Goal: Ask a question

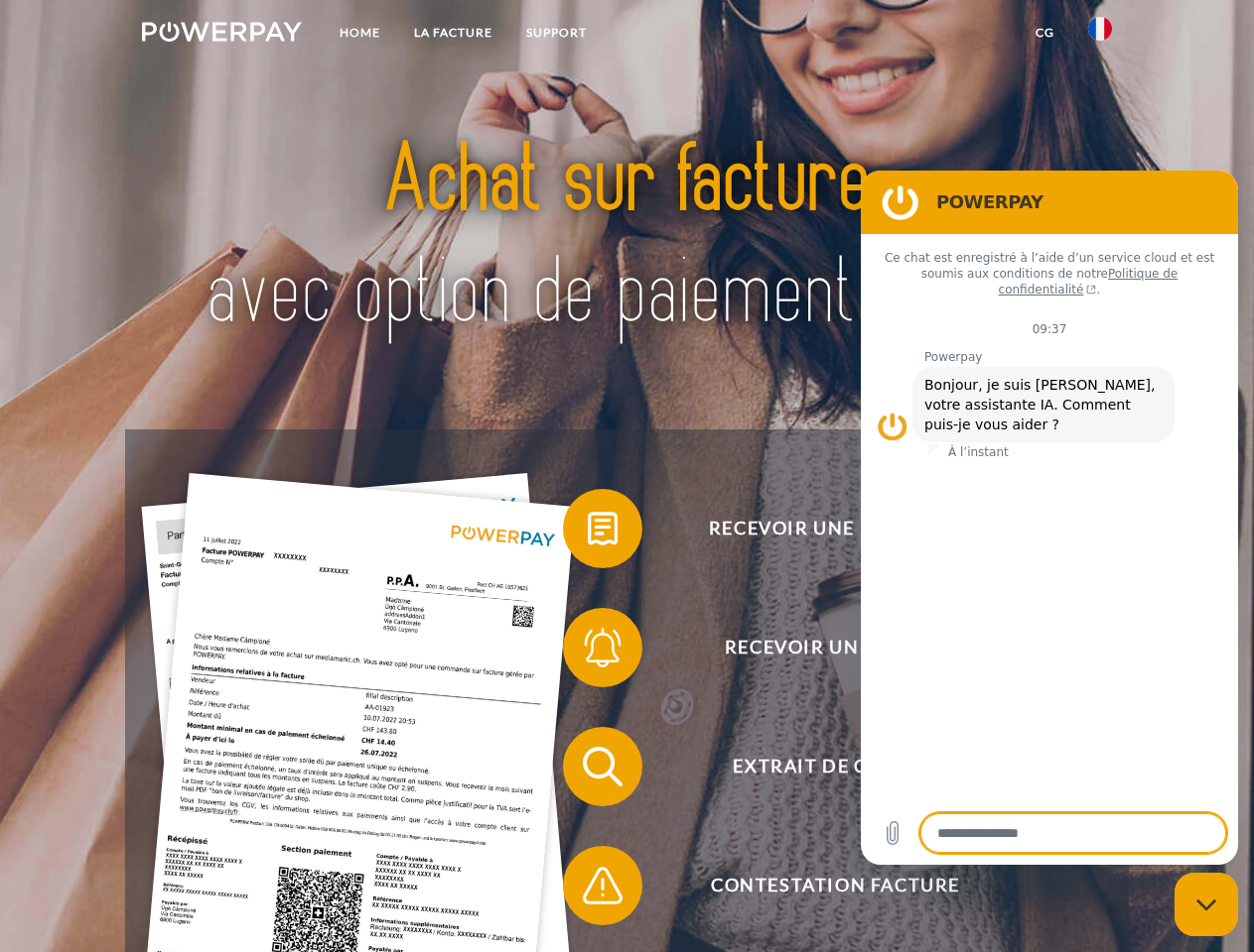
click at [222, 35] on img at bounding box center [222, 32] width 160 height 20
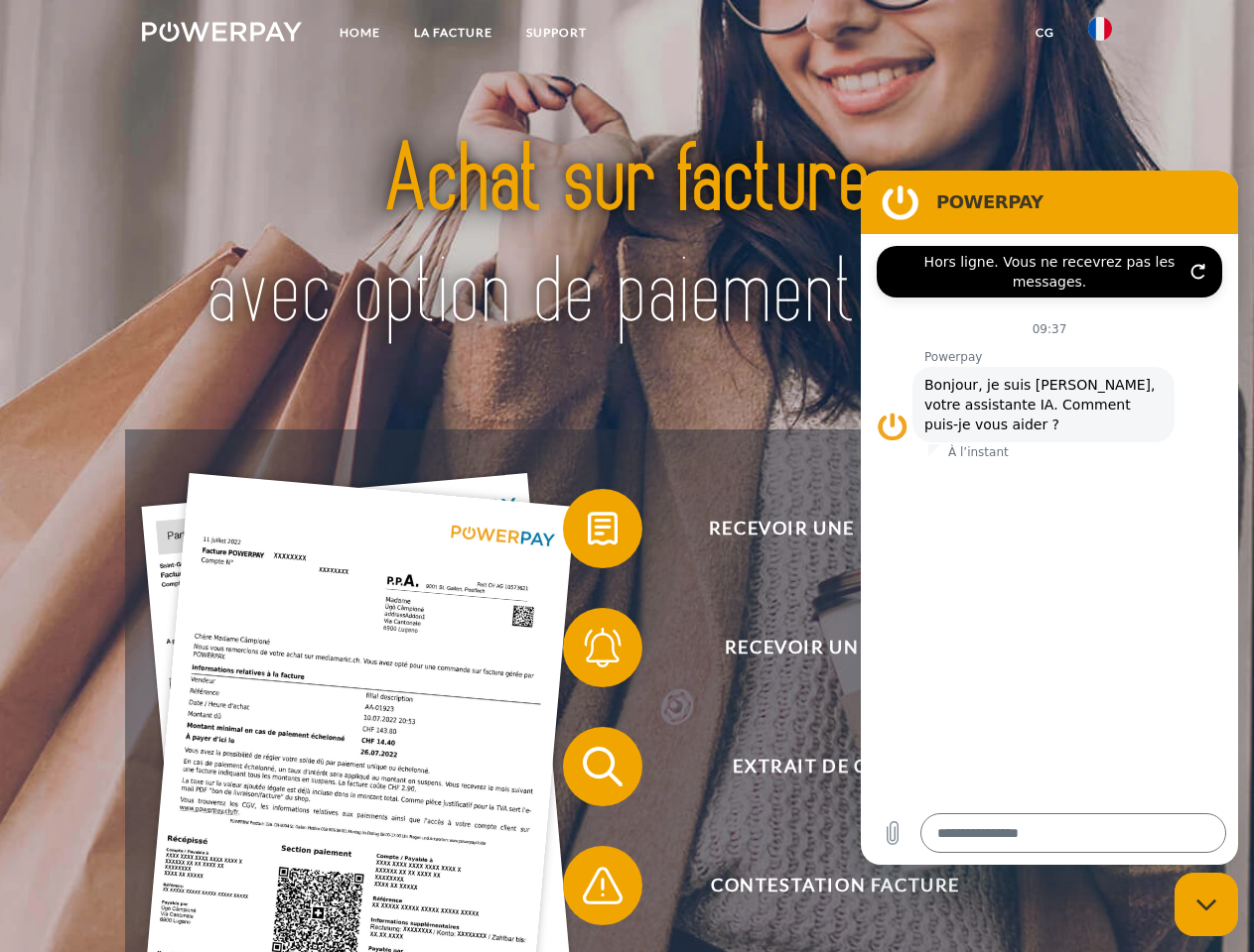
click at [1100, 35] on img at bounding box center [1100, 29] width 24 height 24
click at [1044, 33] on link "CG" at bounding box center [1044, 33] width 53 height 36
click at [588, 533] on span at bounding box center [572, 528] width 99 height 99
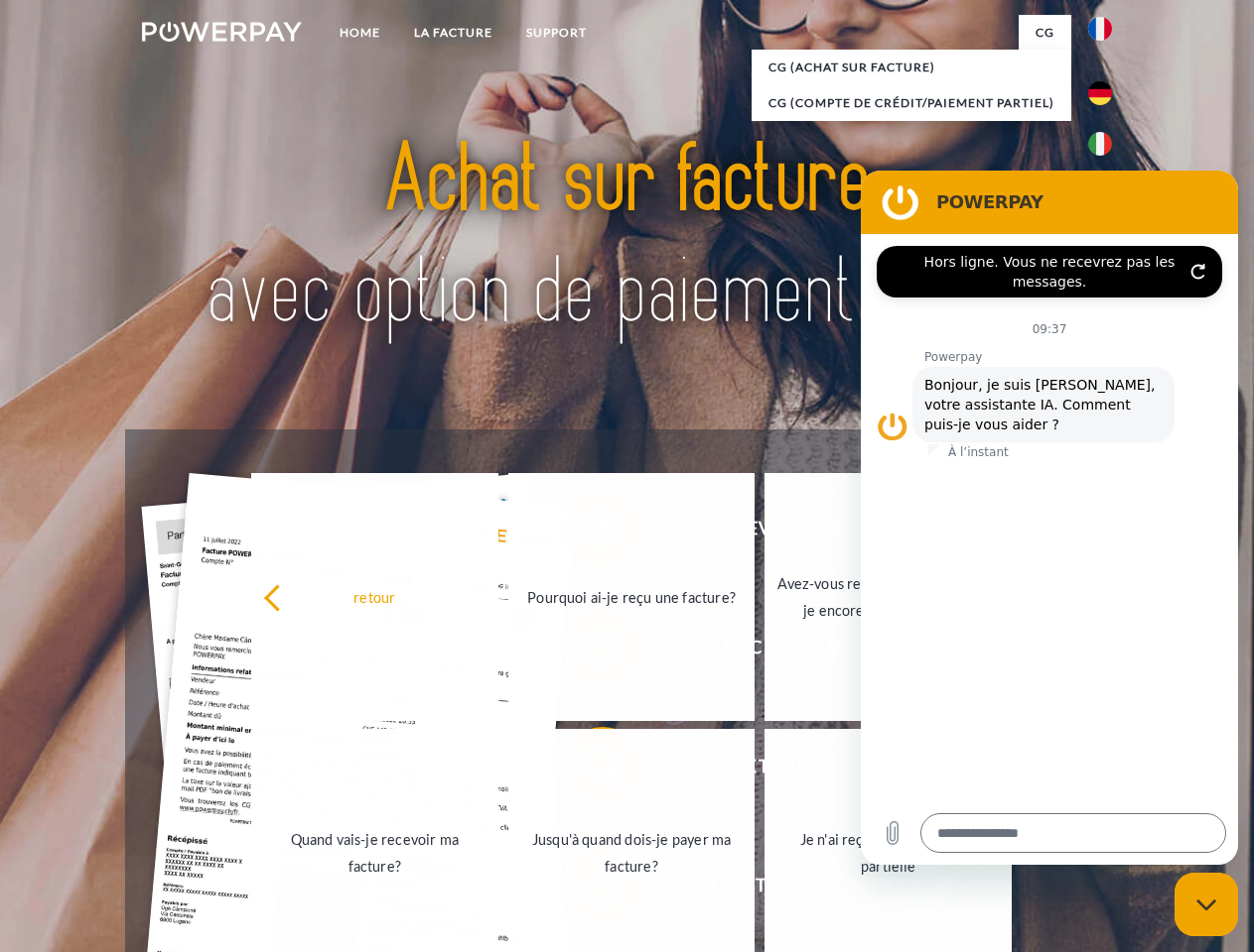
click at [588, 770] on link "Jusqu'à quand dois-je payer ma facture?" at bounding box center [632, 853] width 248 height 248
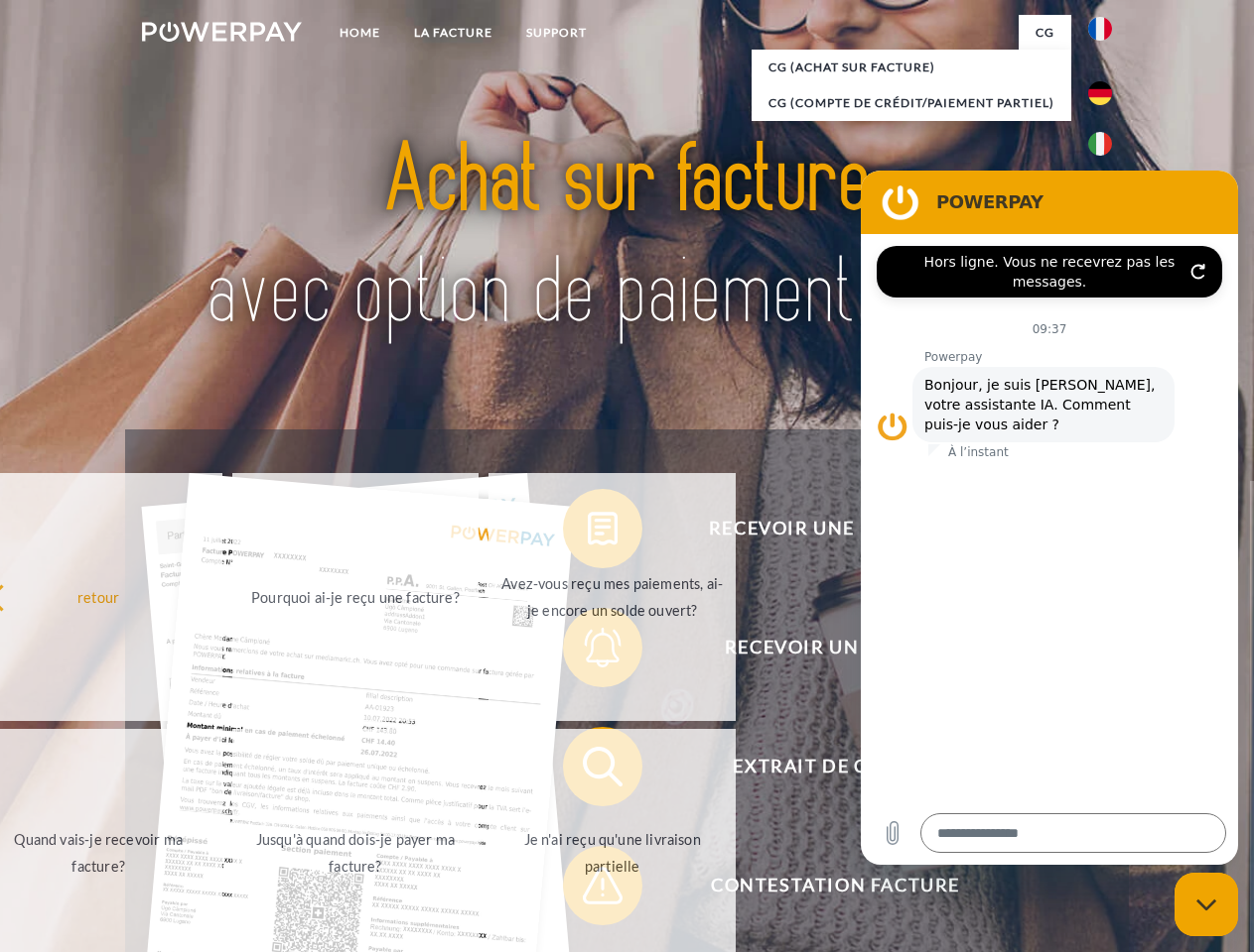
click at [588, 890] on span at bounding box center [572, 885] width 99 height 99
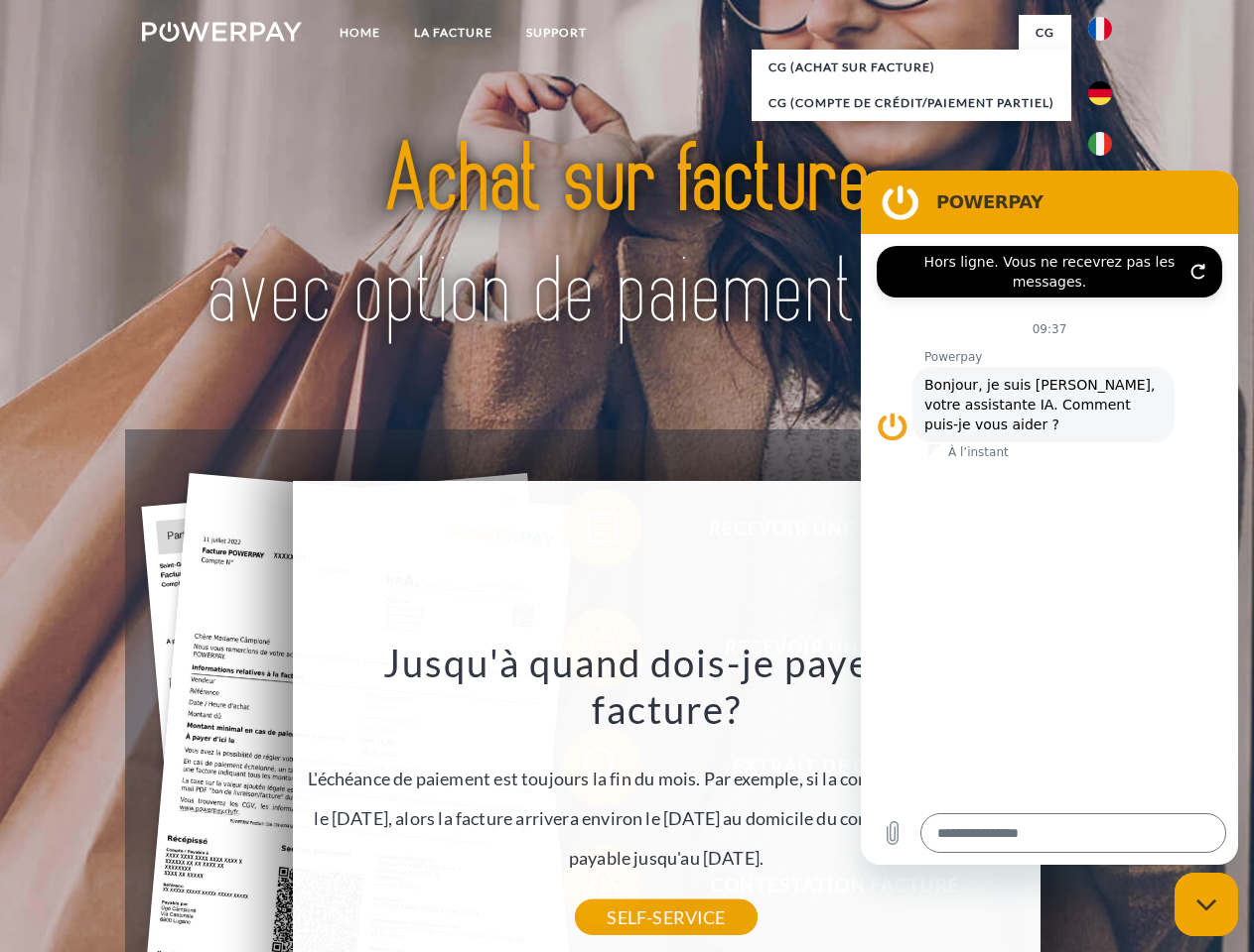
click at [1206, 905] on icon "Fermer la fenêtre de messagerie" at bounding box center [1206, 905] width 21 height 13
type textarea "*"
